Goal: Task Accomplishment & Management: Complete application form

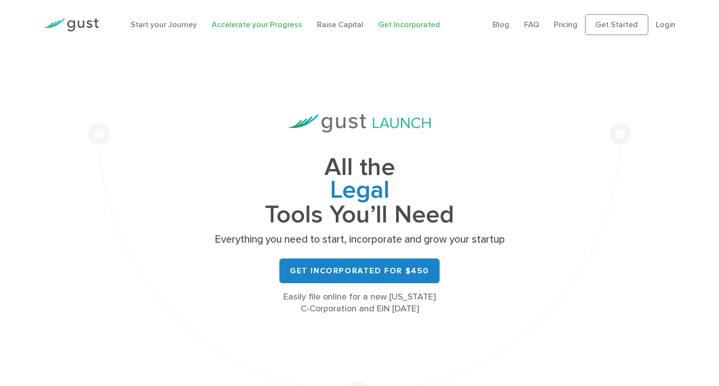
click at [251, 26] on link "Accelerate your Progress" at bounding box center [257, 24] width 90 height 9
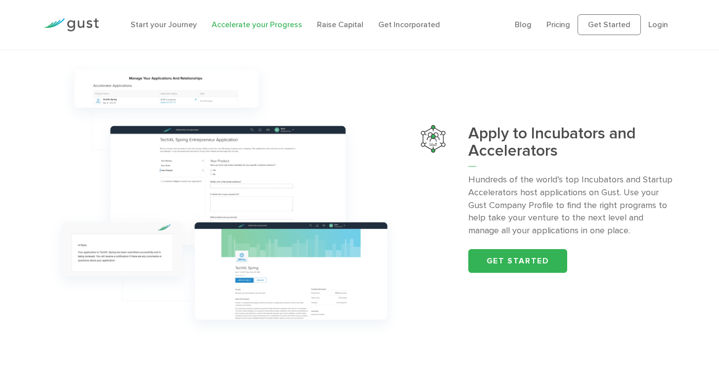
scroll to position [1032, 0]
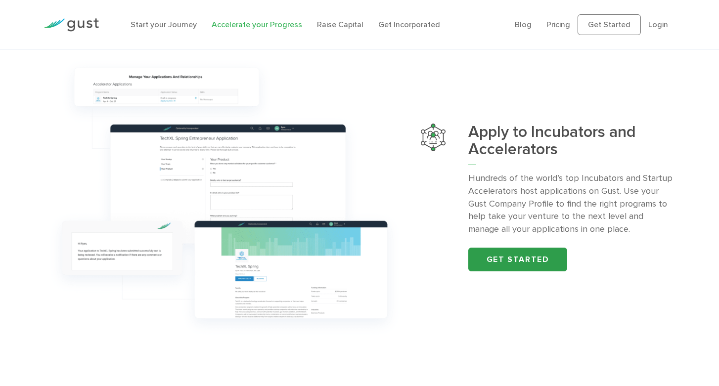
click at [537, 265] on link "Get started" at bounding box center [517, 260] width 99 height 24
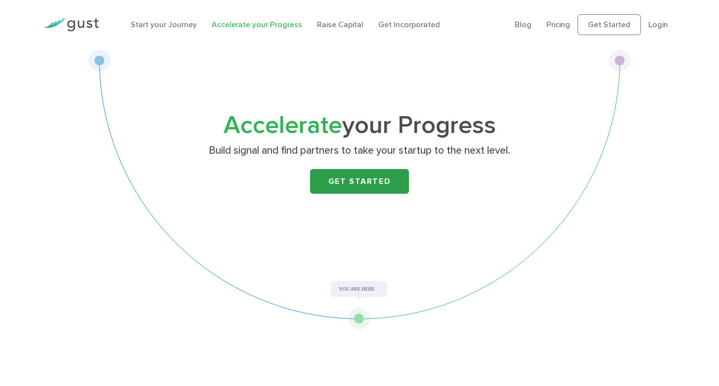
click at [363, 179] on link "Get Started" at bounding box center [359, 181] width 99 height 25
